Goal: Find specific page/section: Find specific page/section

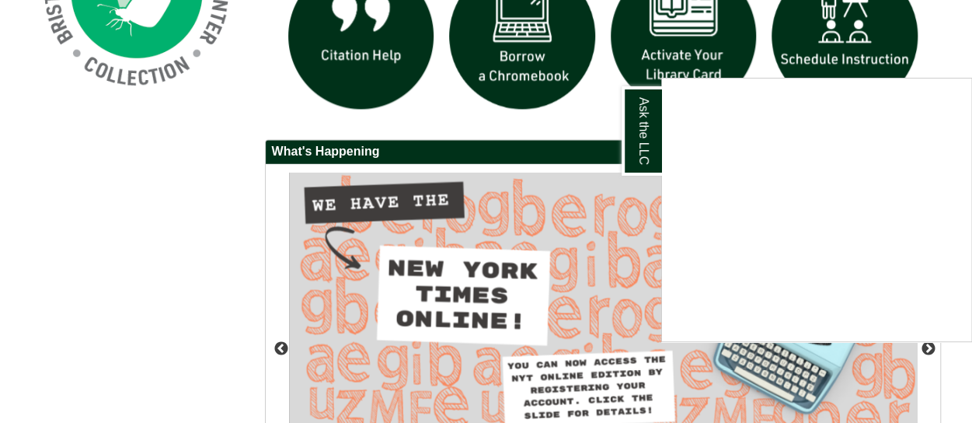
scroll to position [1274, 0]
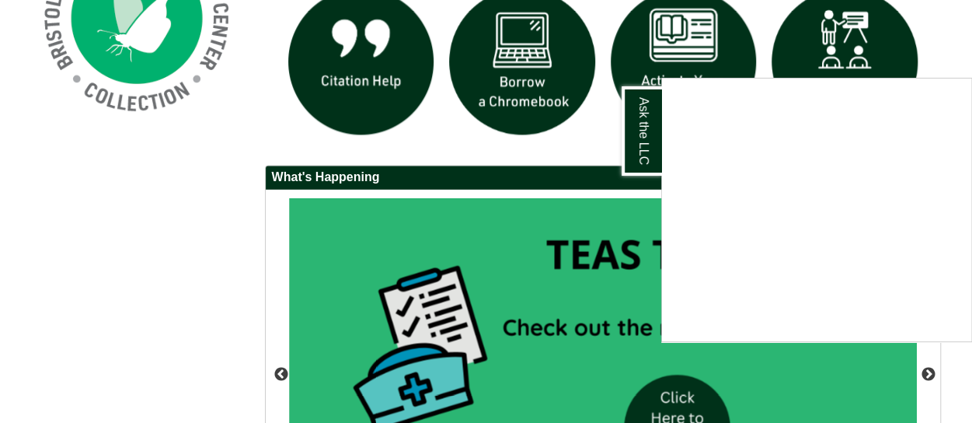
click at [932, 51] on div "Ask the LLC" at bounding box center [486, 211] width 972 height 423
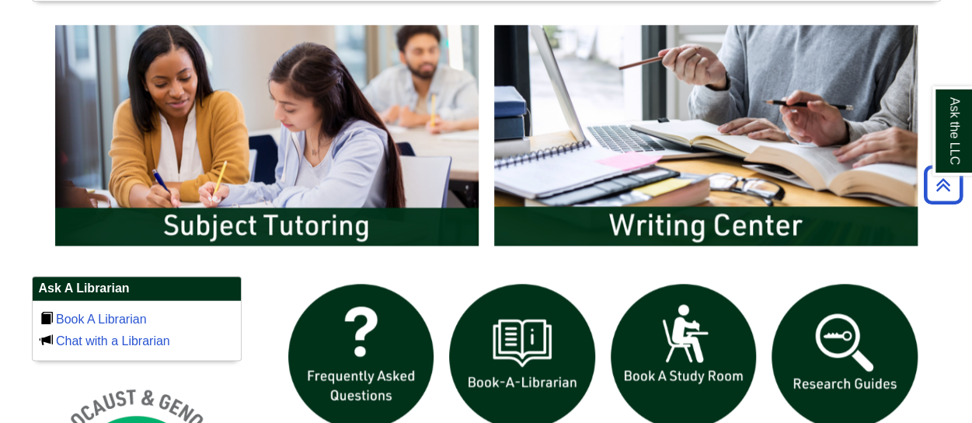
scroll to position [803, 0]
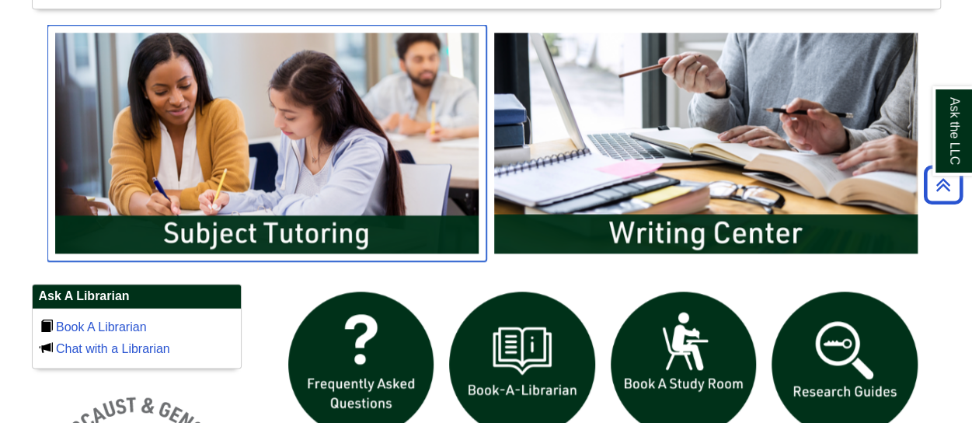
click at [193, 184] on img "slideshow" at bounding box center [266, 143] width 439 height 236
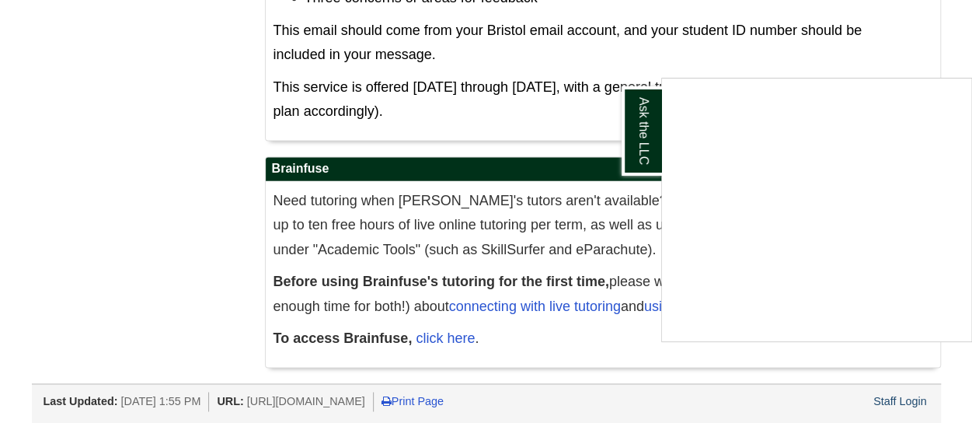
scroll to position [1002, 0]
click at [199, 242] on div "Ask the LLC" at bounding box center [486, 211] width 972 height 423
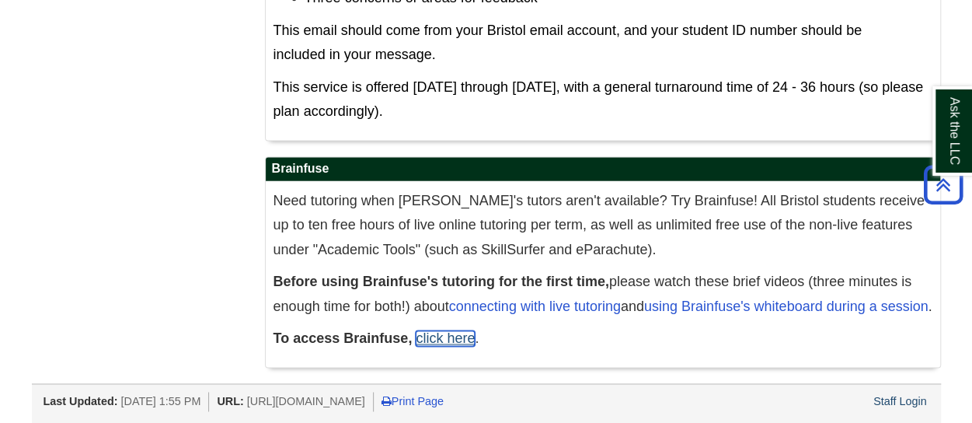
click at [439, 340] on link "click here" at bounding box center [445, 338] width 59 height 16
